Goal: Check status

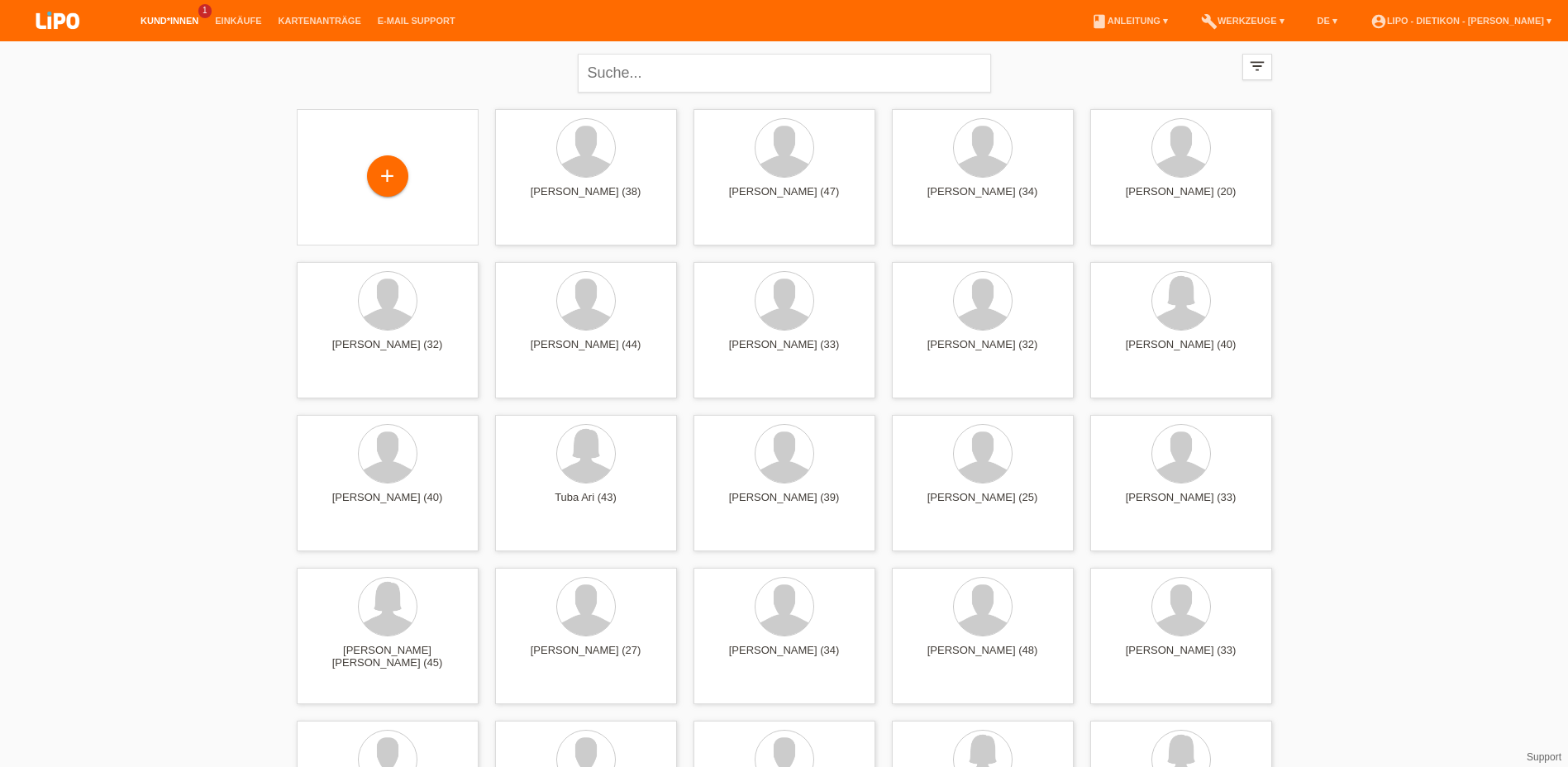
click at [154, 18] on link "Kund*innen" at bounding box center [169, 20] width 74 height 9
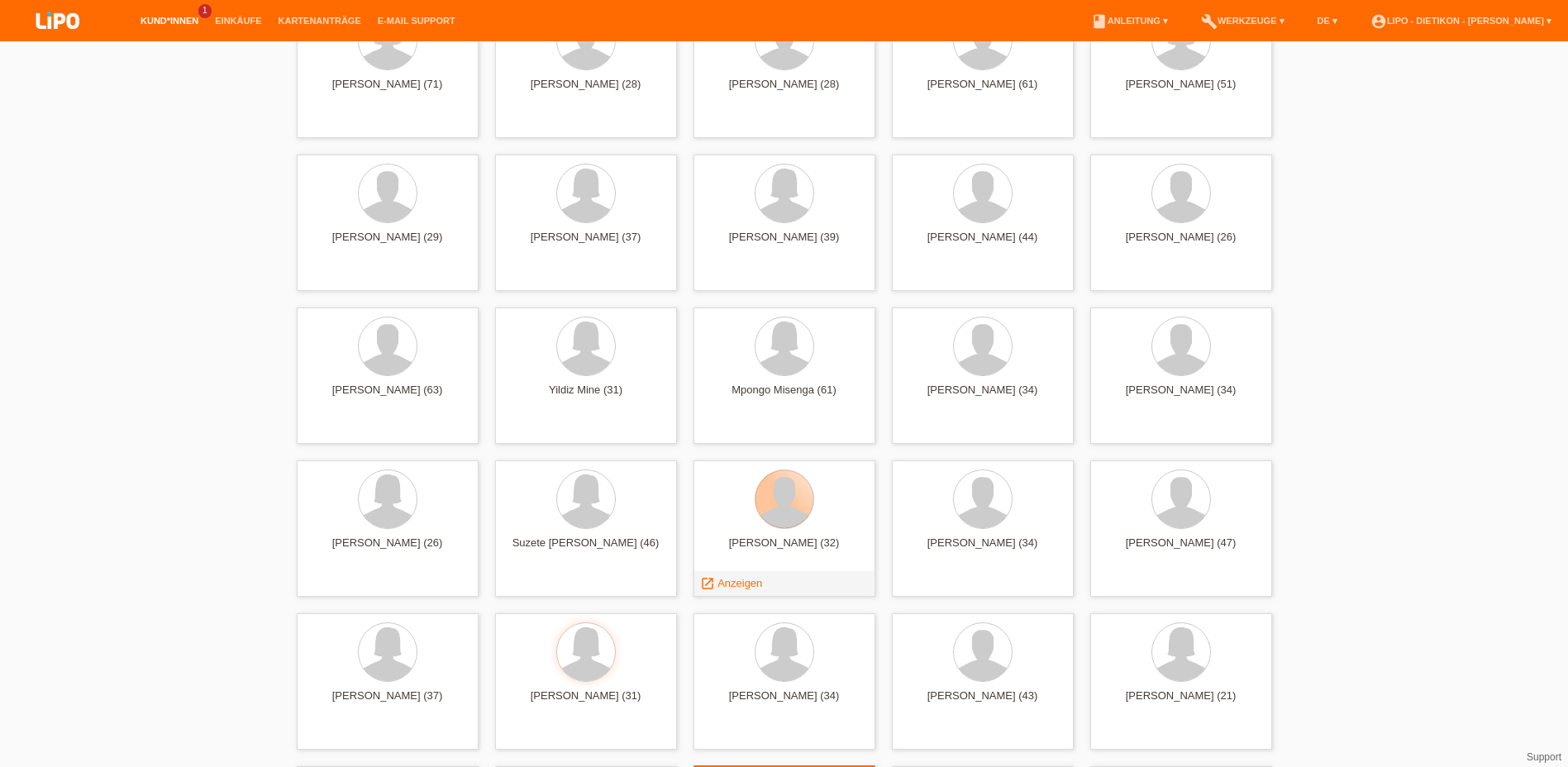
scroll to position [3802, 0]
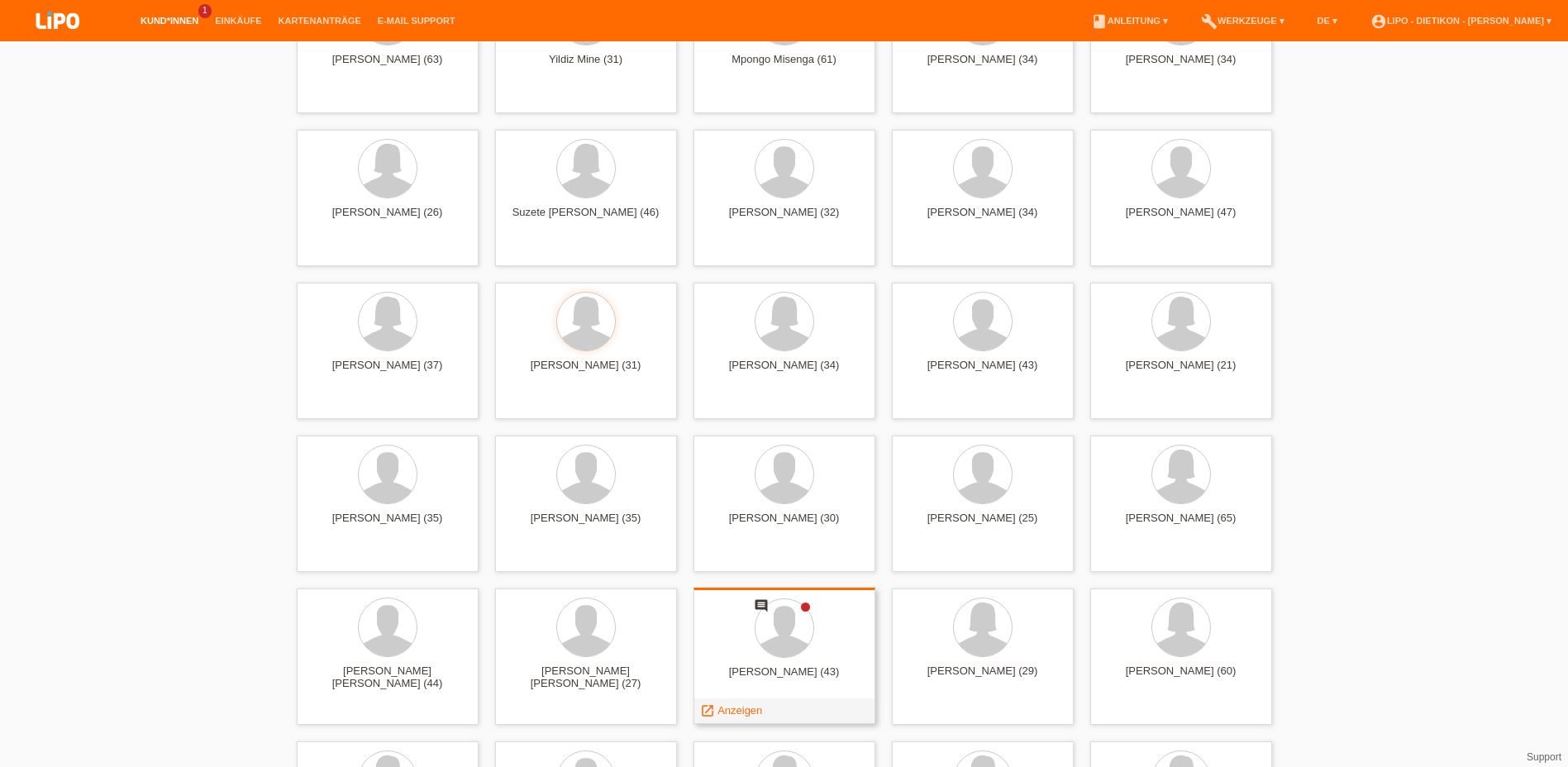
click at [732, 714] on span "Anzeigen" at bounding box center [740, 710] width 45 height 12
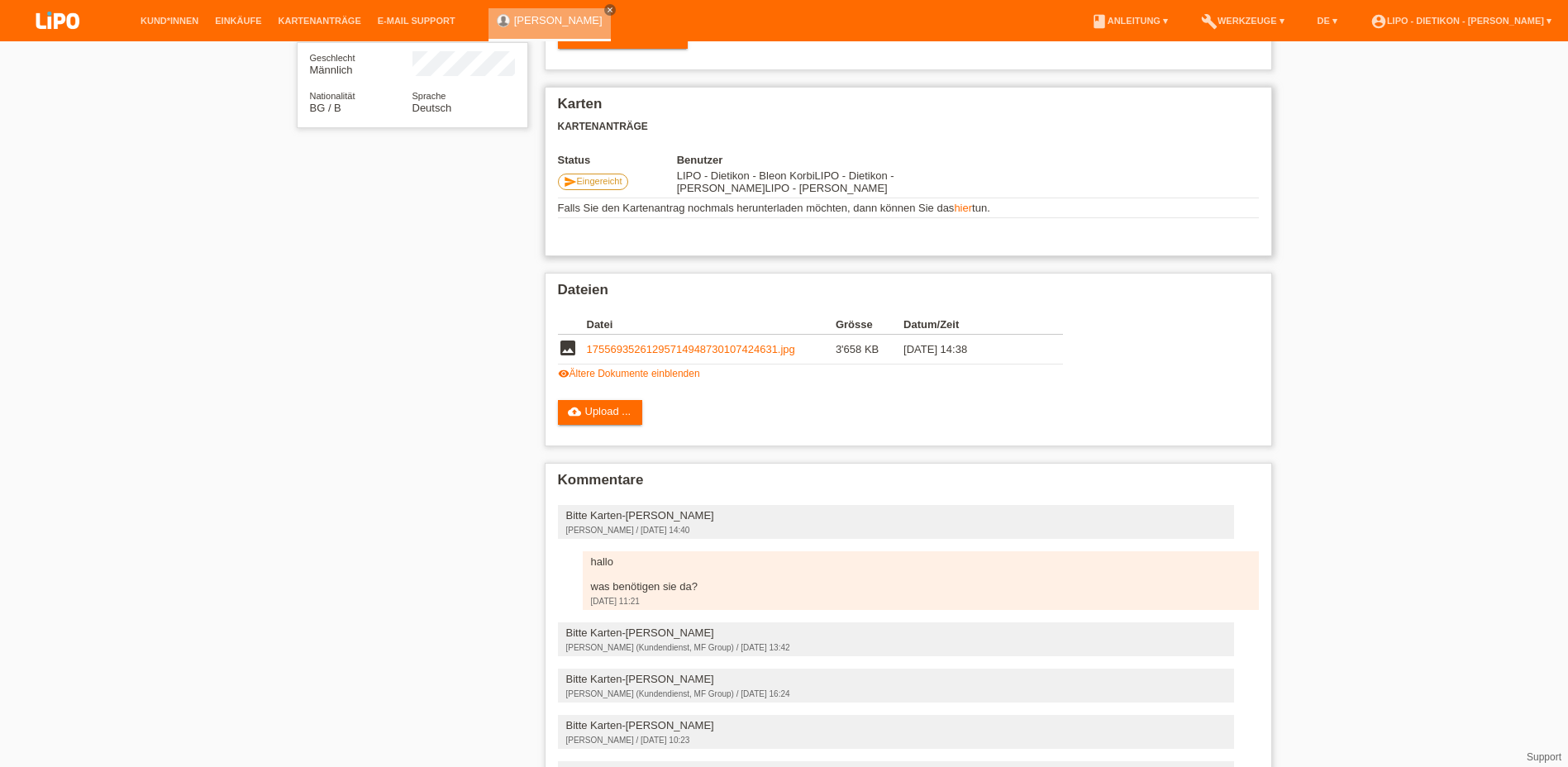
scroll to position [166, 0]
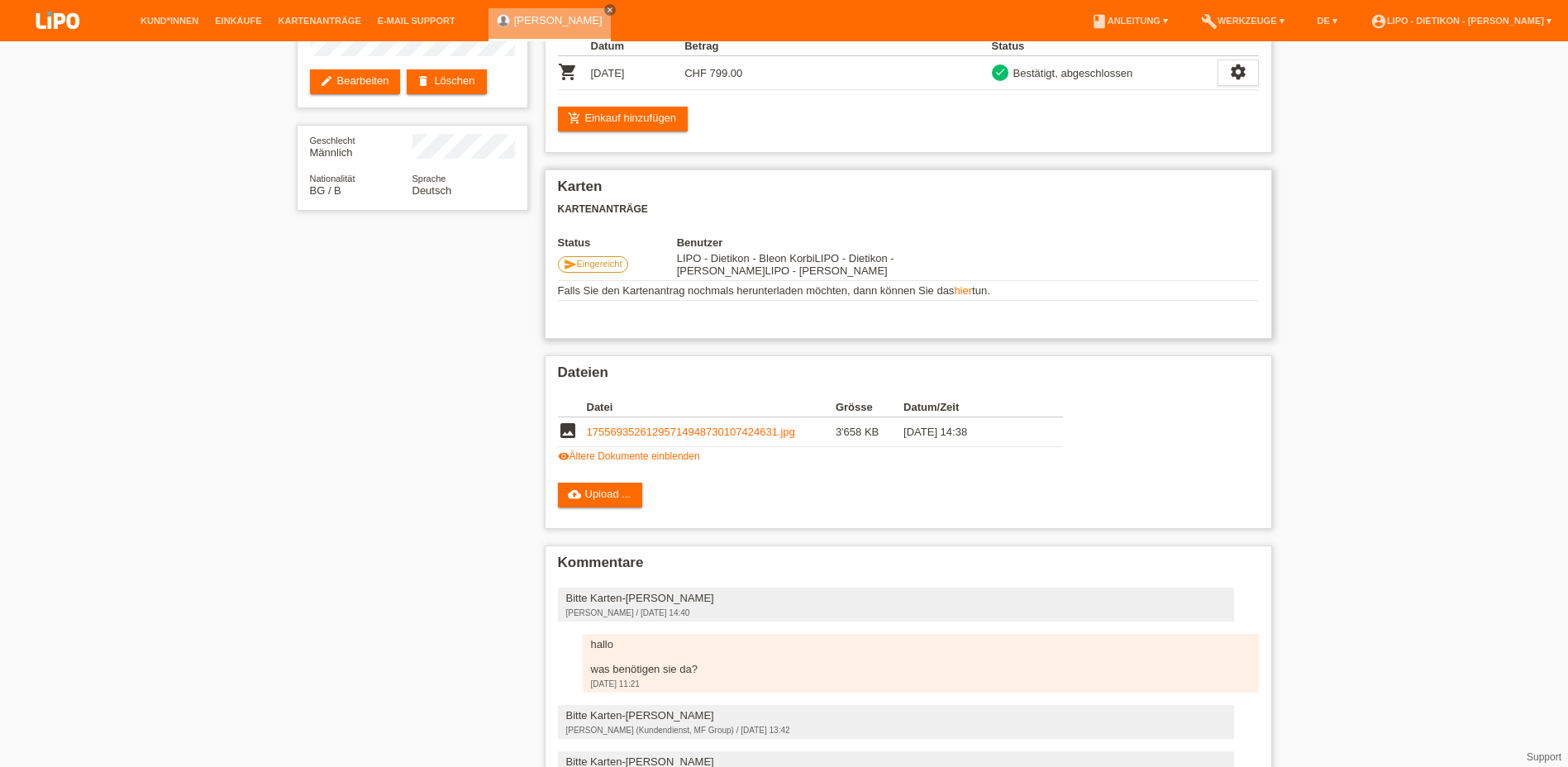
click at [602, 261] on span "Eingereicht" at bounding box center [599, 263] width 46 height 9
click at [660, 456] on link "visibility Ältere Dokumente einblenden" at bounding box center [629, 456] width 142 height 11
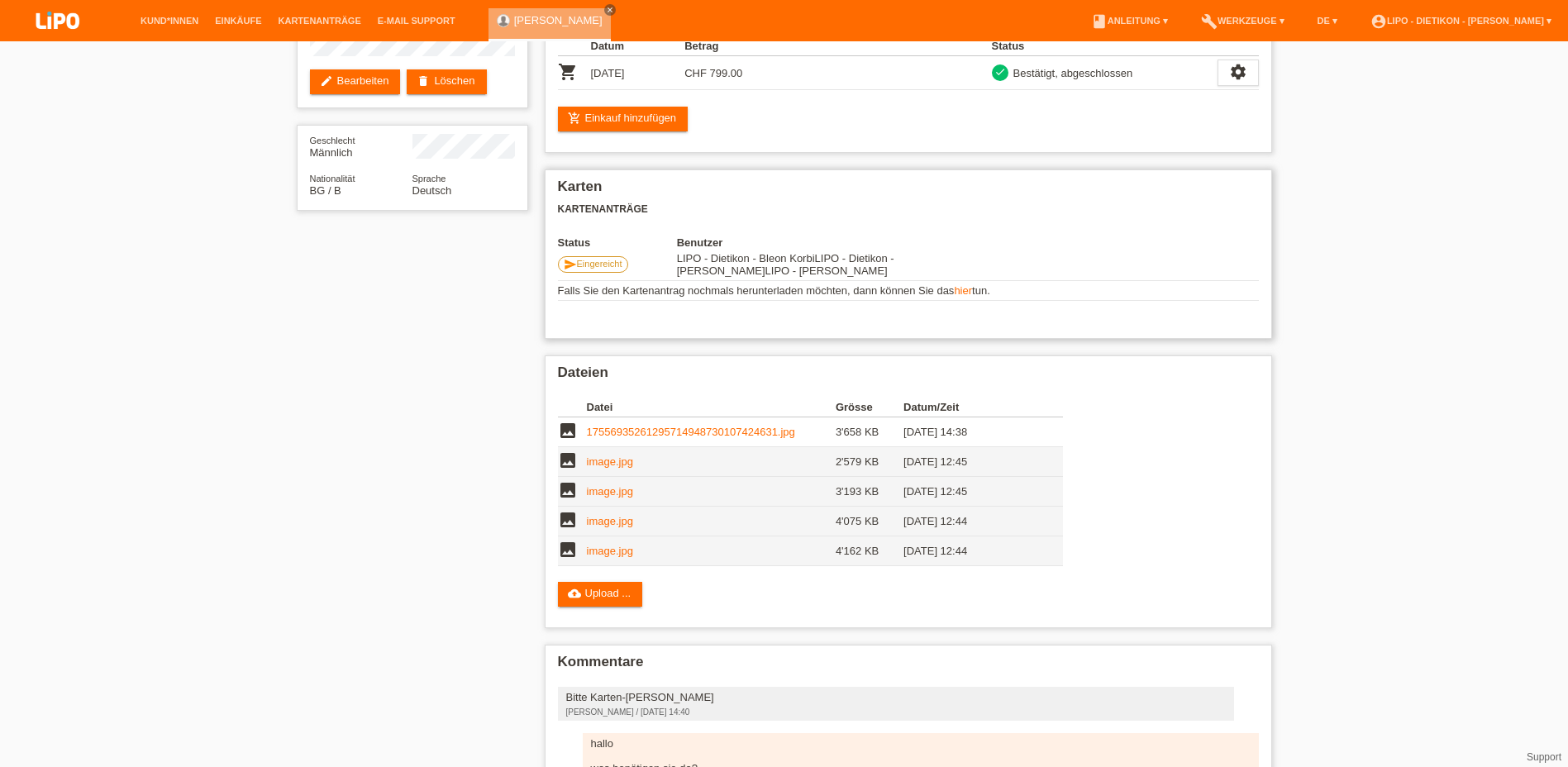
click at [964, 284] on td "Falls Sie den Kartenantrag nochmals herunterladen möchten, dann können Sie das …" at bounding box center [908, 291] width 701 height 20
click at [967, 288] on link "hier" at bounding box center [963, 291] width 18 height 12
click at [1442, 233] on div "star_border Deyan Petrov edit Bearbeiten delete Löschen Geschlecht Männlich Nat…" at bounding box center [784, 541] width 1568 height 1331
click at [765, 272] on span "LIPO - Dietikon - Mohammed Khan" at bounding box center [826, 271] width 122 height 12
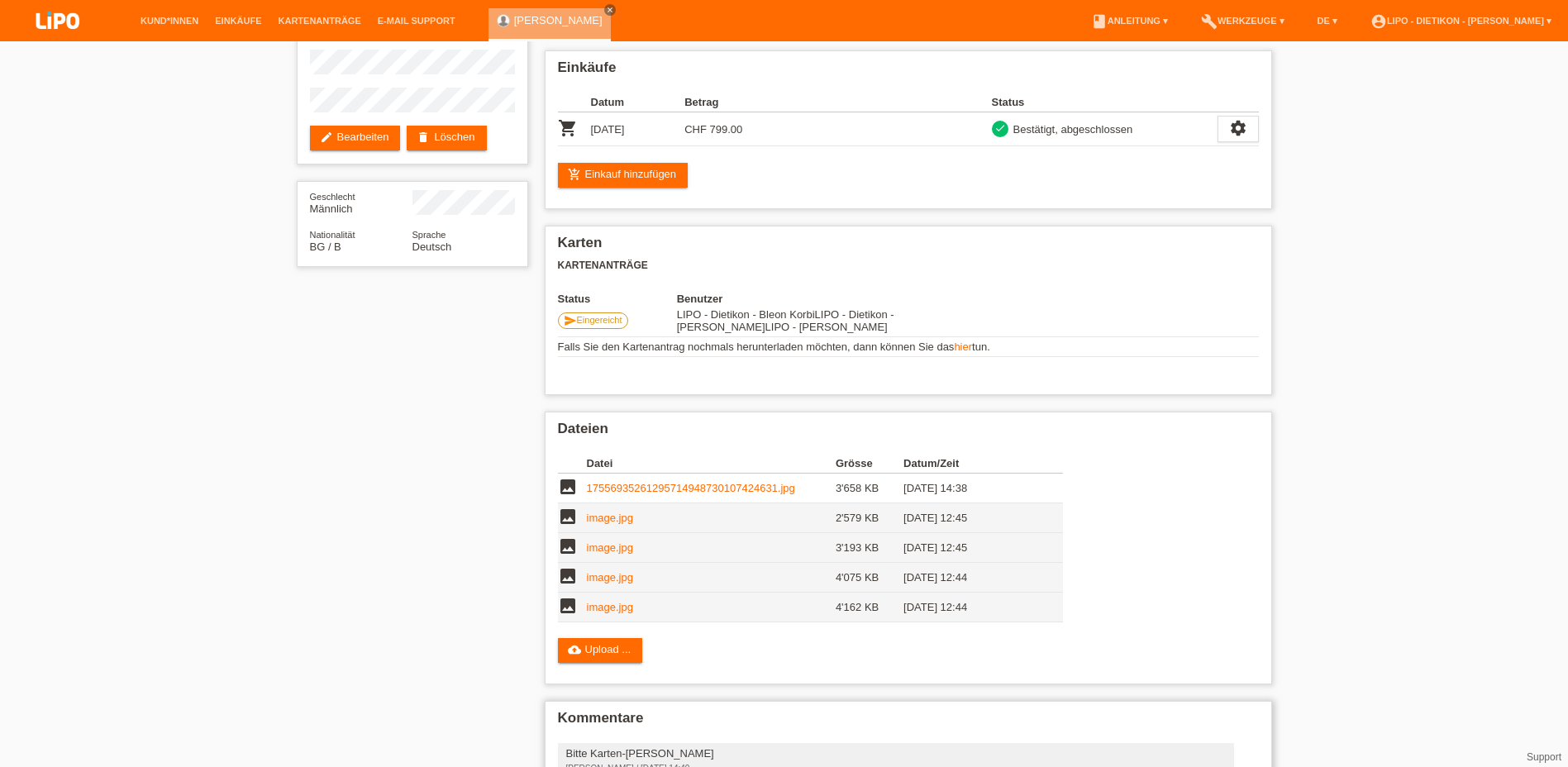
scroll to position [0, 0]
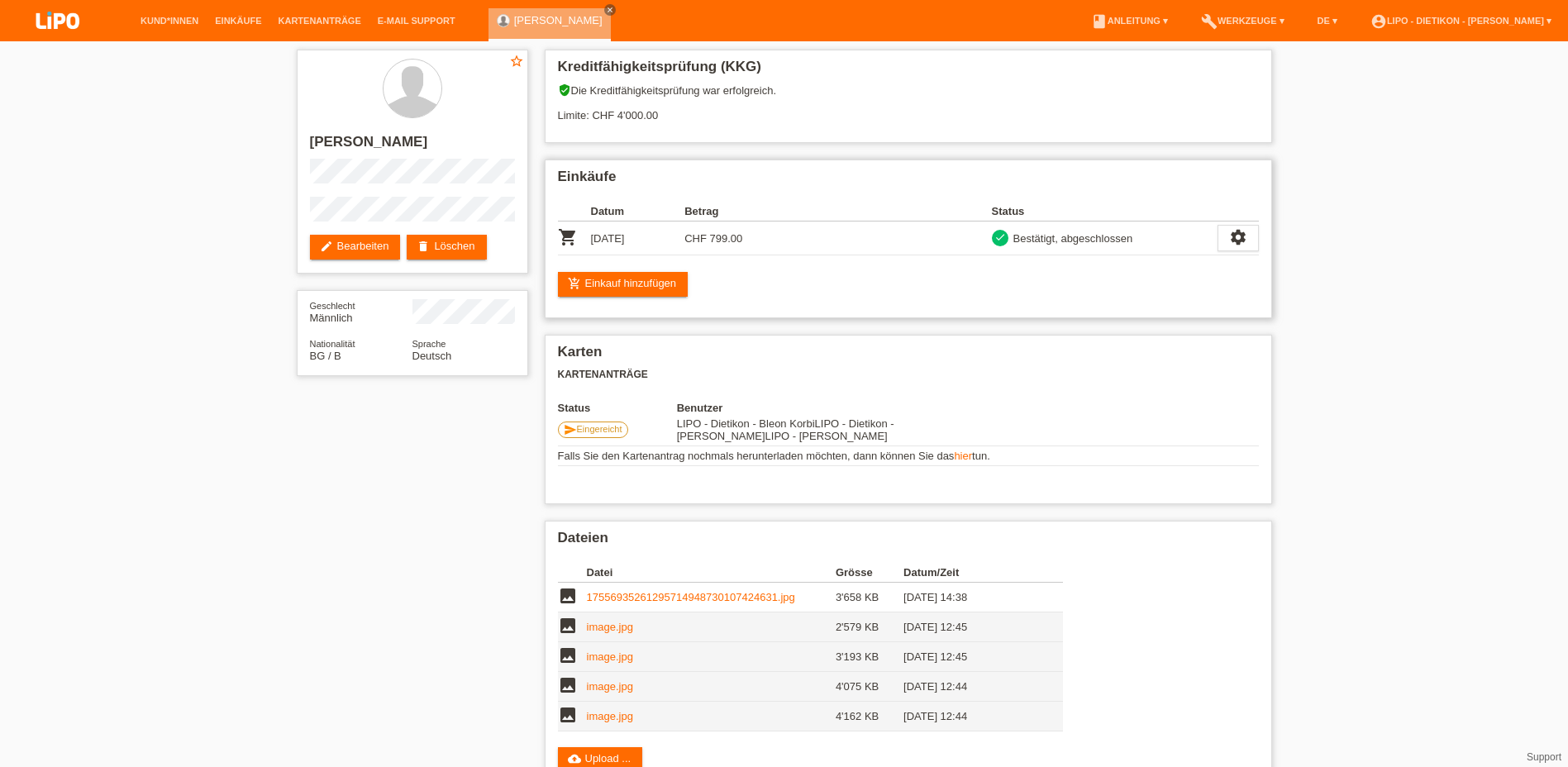
click at [1082, 240] on div "Bestätigt, abgeschlossen" at bounding box center [1070, 238] width 125 height 17
click at [599, 431] on span "Eingereicht" at bounding box center [599, 429] width 46 height 9
click at [961, 458] on link "hier" at bounding box center [963, 456] width 18 height 12
drag, startPoint x: 1518, startPoint y: 221, endPoint x: 1469, endPoint y: 216, distance: 49.3
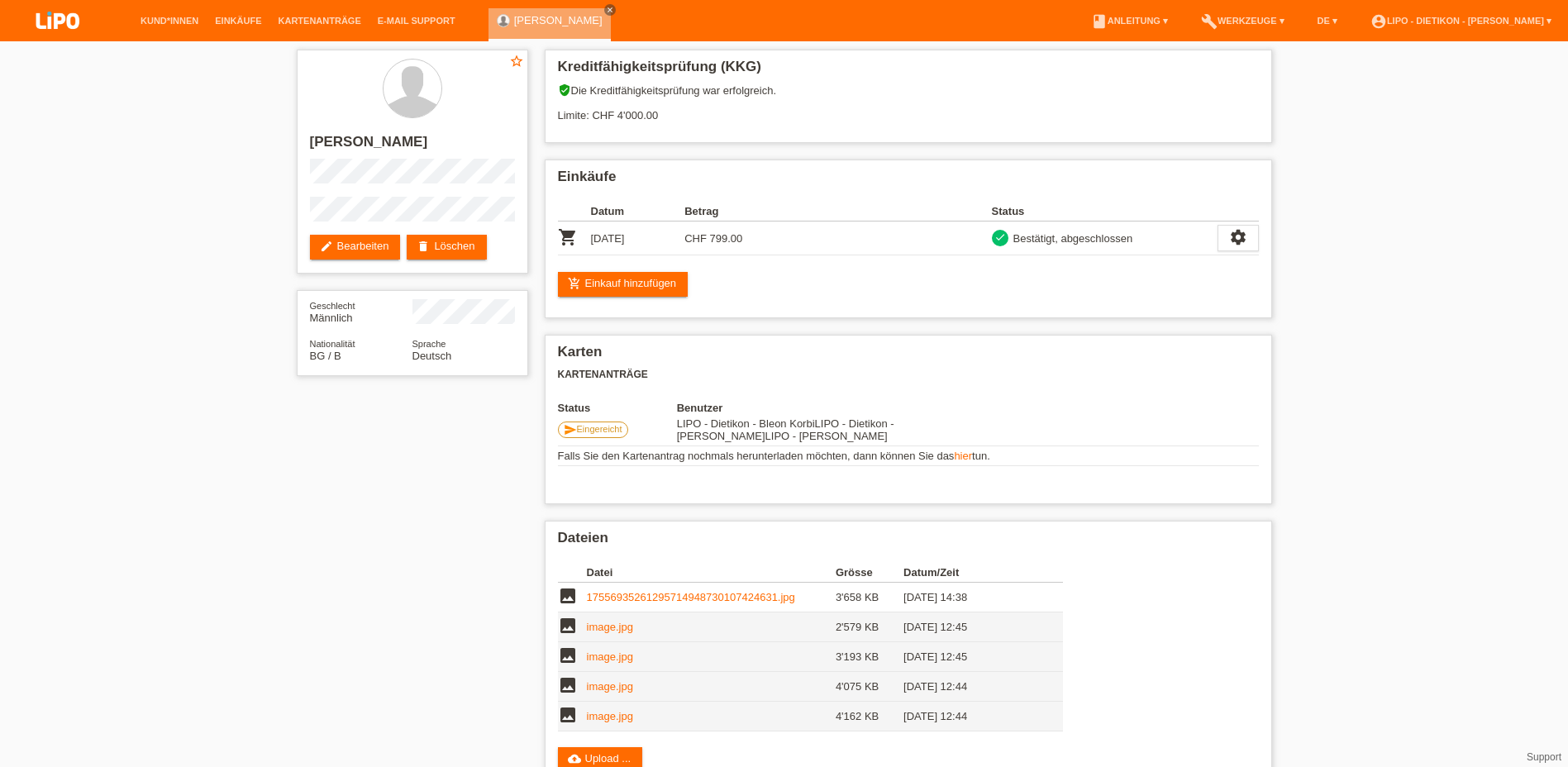
click at [1517, 222] on div "star_border Deyan Petrov edit Bearbeiten delete Löschen Geschlecht Männlich Nat…" at bounding box center [784, 707] width 1568 height 1331
click at [1238, 231] on icon "settings" at bounding box center [1238, 236] width 18 height 18
drag, startPoint x: 1238, startPoint y: 231, endPoint x: 1192, endPoint y: 305, distance: 87.1
click at [1192, 305] on span "Vertrag herunterladen" at bounding box center [1179, 313] width 109 height 20
click at [1420, 394] on div "star_border Deyan Petrov edit Bearbeiten delete Löschen Geschlecht Männlich Nat…" at bounding box center [784, 707] width 1568 height 1331
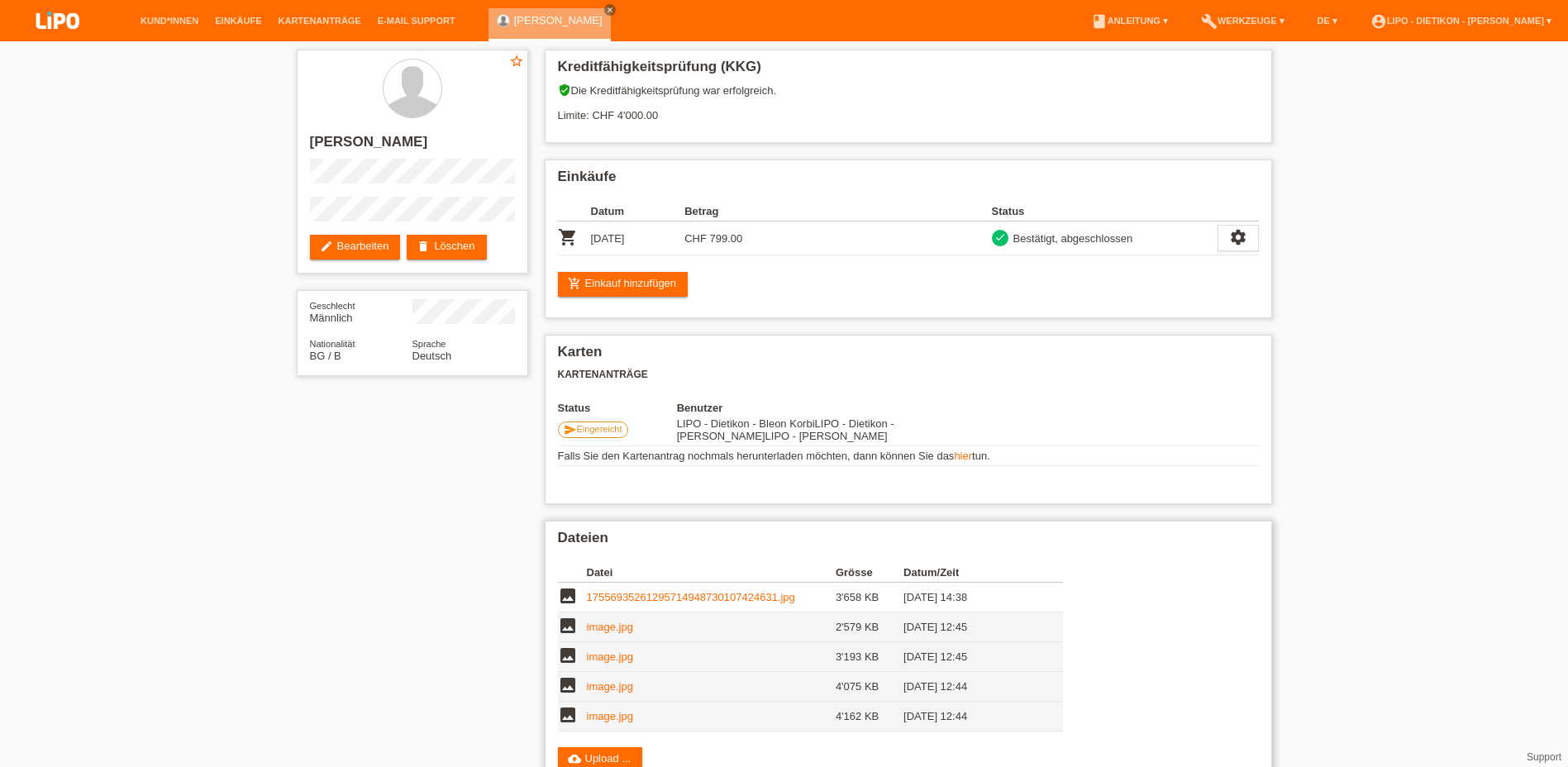
click at [670, 596] on link "17556935261295714948730107424631.jpg" at bounding box center [690, 597] width 208 height 12
click at [624, 284] on link "add_shopping_cart Einkauf hinzufügen" at bounding box center [623, 284] width 130 height 25
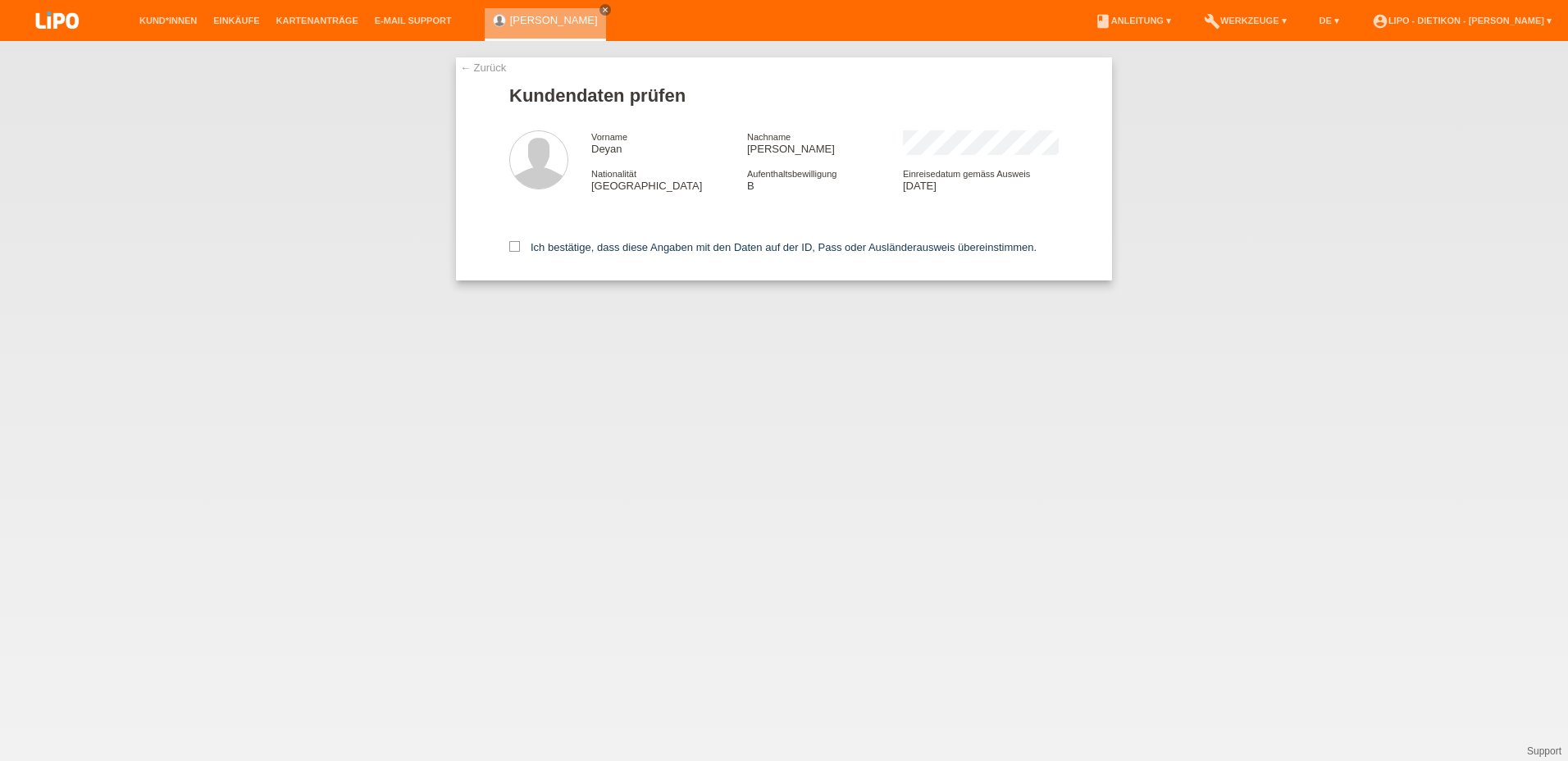
click at [583, 2] on div "[PERSON_NAME] close" at bounding box center [549, 21] width 129 height 41
click at [601, 8] on icon "close" at bounding box center [605, 10] width 9 height 9
